Goal: Information Seeking & Learning: Learn about a topic

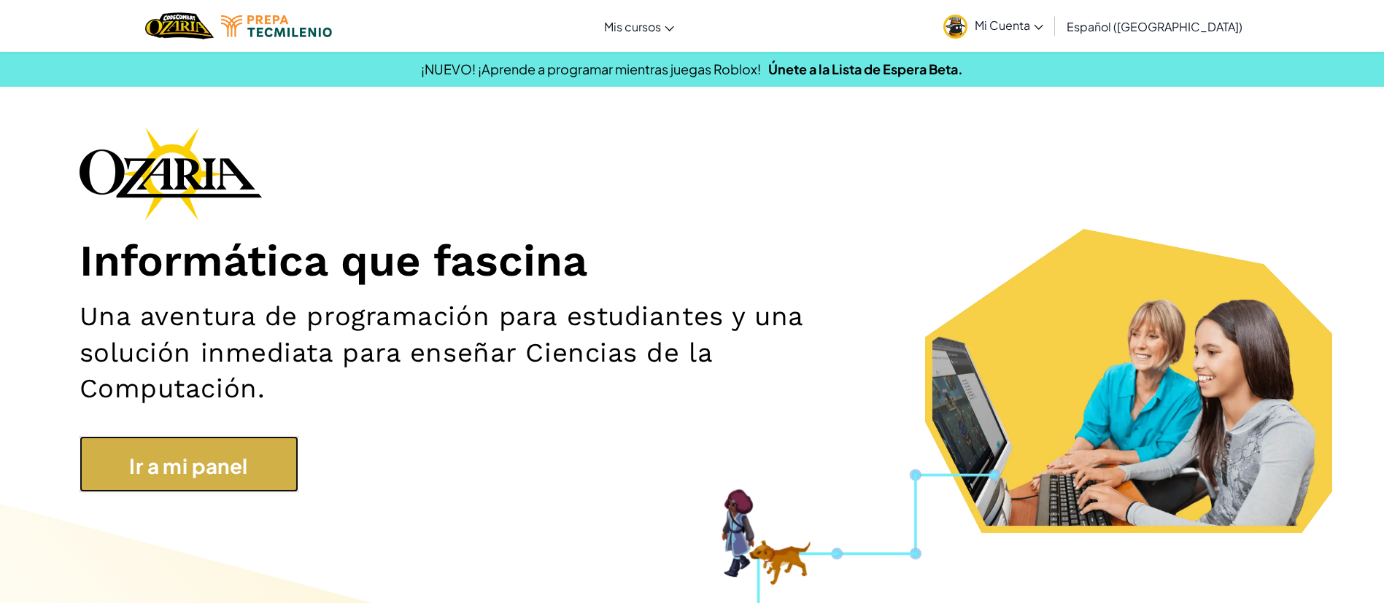
click at [182, 459] on font "Ir a mi panel" at bounding box center [188, 466] width 118 height 26
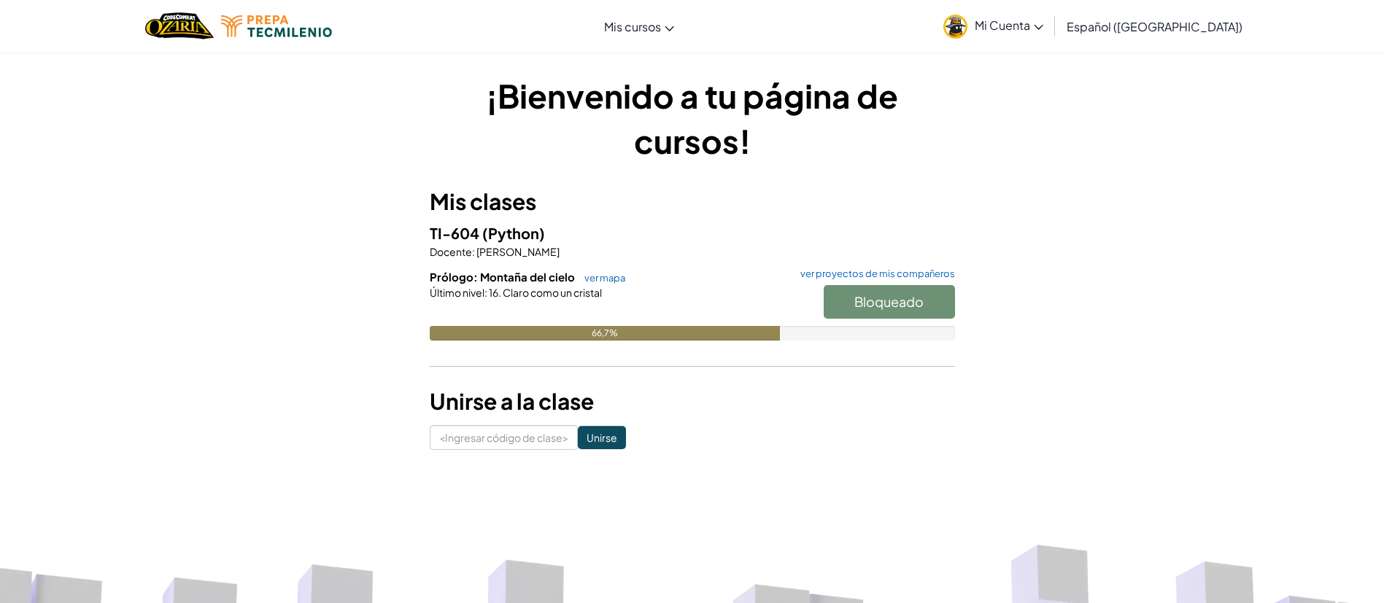
click at [551, 246] on font "[PERSON_NAME]" at bounding box center [517, 251] width 83 height 13
click at [604, 268] on div "TI-604 (Python) Docente : [PERSON_NAME]: Montaña del cielo ver mapa ver proyect…" at bounding box center [692, 292] width 525 height 141
click at [601, 276] on font "ver mapa" at bounding box center [604, 278] width 41 height 12
